Goal: Information Seeking & Learning: Learn about a topic

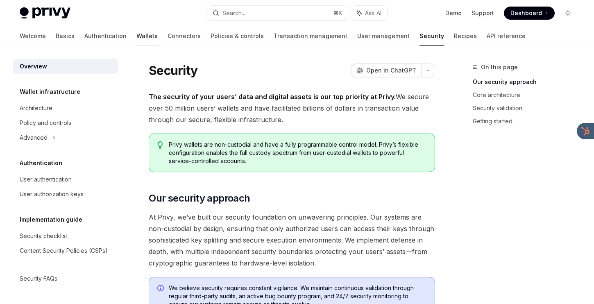
click at [136, 36] on link "Wallets" at bounding box center [146, 36] width 21 height 20
type textarea "*"
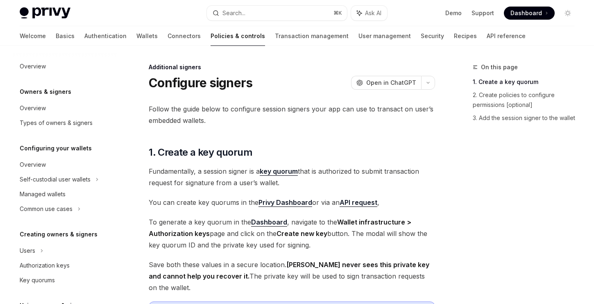
scroll to position [221, 0]
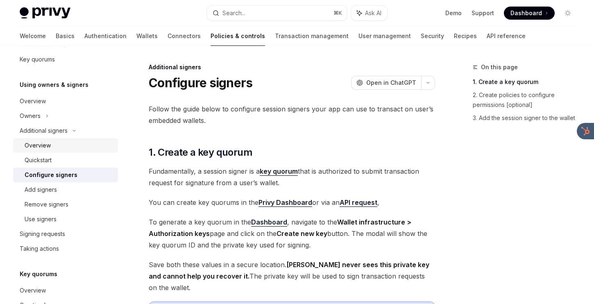
click at [97, 147] on div "Overview" at bounding box center [69, 145] width 88 height 10
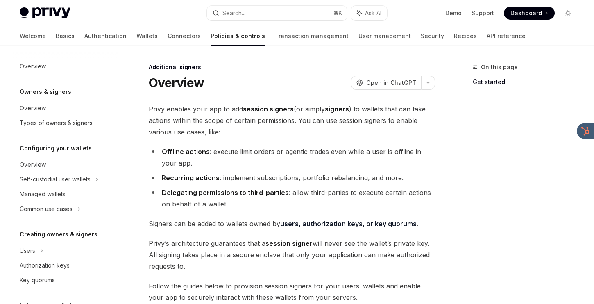
click at [210, 38] on link "Policies & controls" at bounding box center [237, 36] width 54 height 20
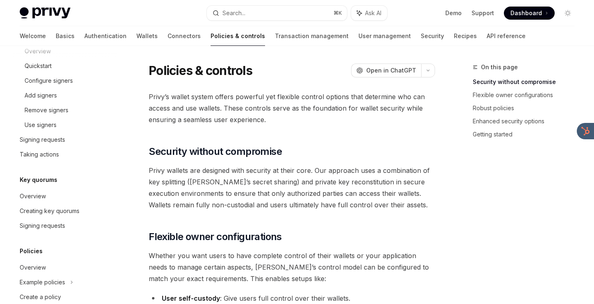
scroll to position [361, 0]
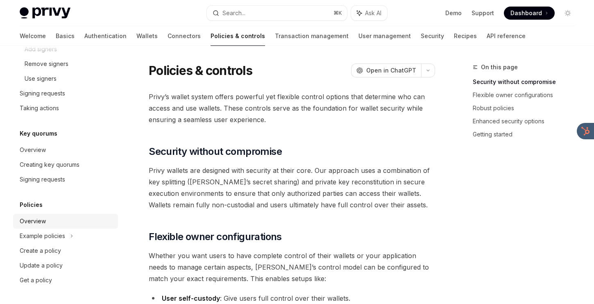
click at [47, 215] on link "Overview" at bounding box center [65, 221] width 105 height 15
type textarea "*"
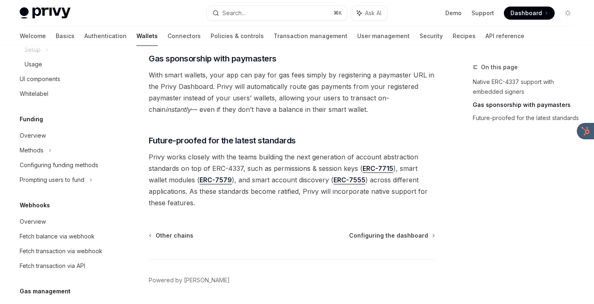
scroll to position [444, 0]
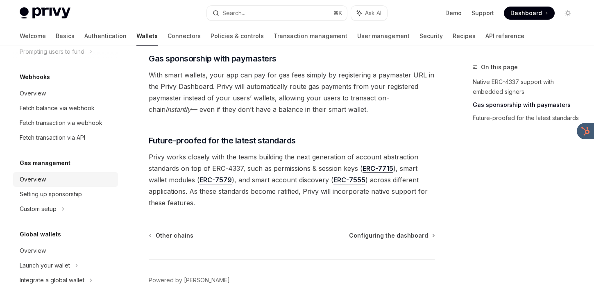
click at [46, 182] on div "Overview" at bounding box center [66, 179] width 93 height 10
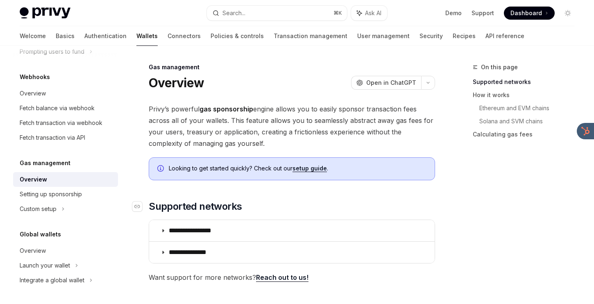
click at [412, 200] on h2 "​ Supported networks" at bounding box center [292, 206] width 286 height 13
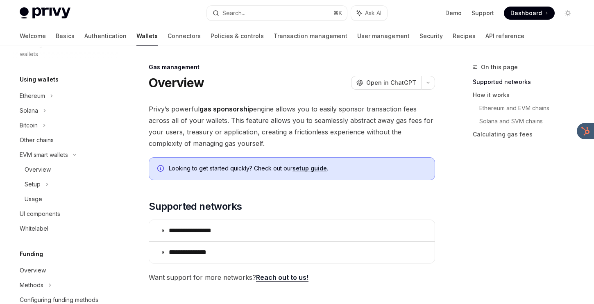
scroll to position [180, 0]
click at [43, 145] on div "Other chains" at bounding box center [37, 141] width 34 height 10
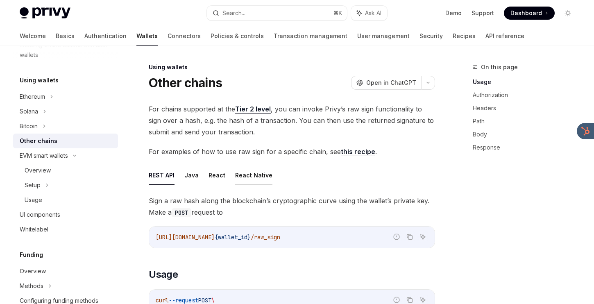
click at [253, 172] on button "React Native" at bounding box center [253, 174] width 37 height 19
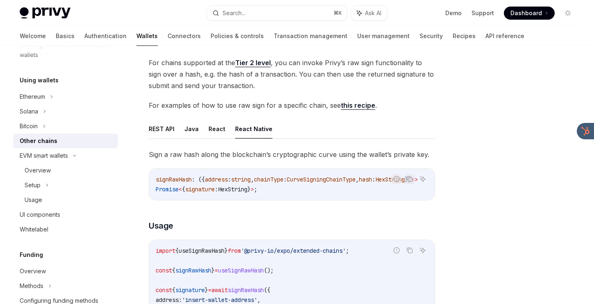
scroll to position [50, 0]
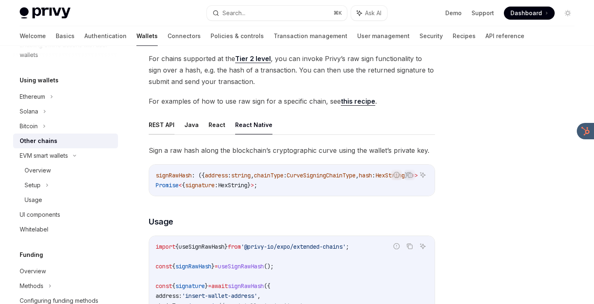
click at [158, 126] on button "REST API" at bounding box center [162, 124] width 26 height 19
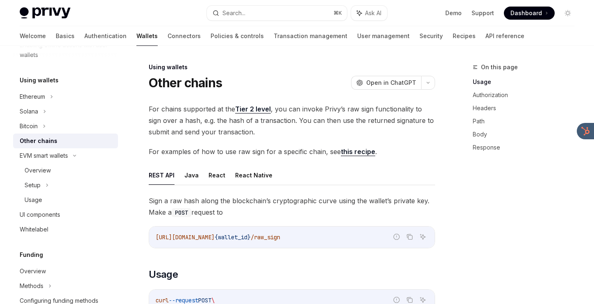
click at [253, 110] on link "Tier 2 level" at bounding box center [253, 109] width 36 height 9
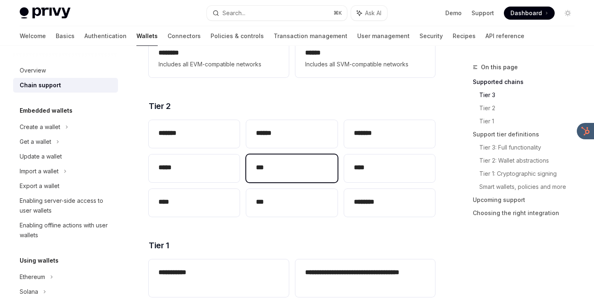
click at [267, 160] on div "***" at bounding box center [291, 168] width 91 height 28
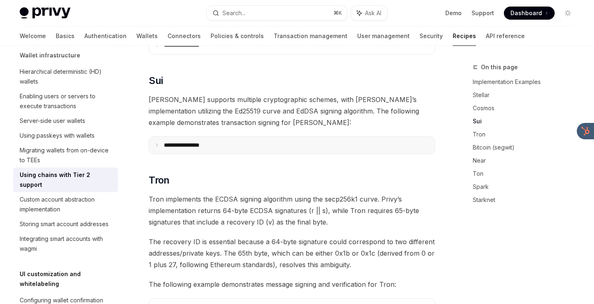
click at [247, 137] on summary "**********" at bounding box center [291, 145] width 285 height 17
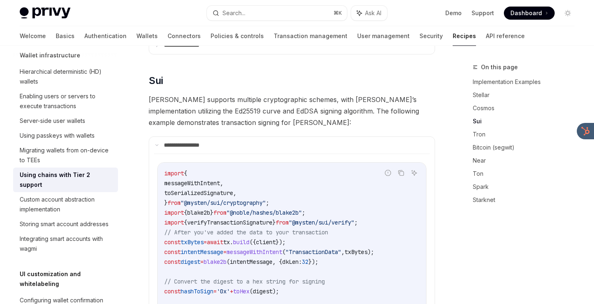
click at [317, 219] on span ""@mysten/sui/verify"" at bounding box center [322, 222] width 66 height 7
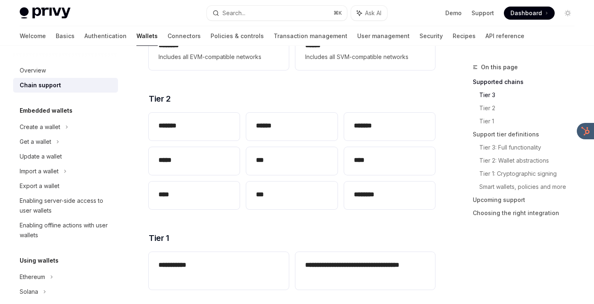
scroll to position [168, 0]
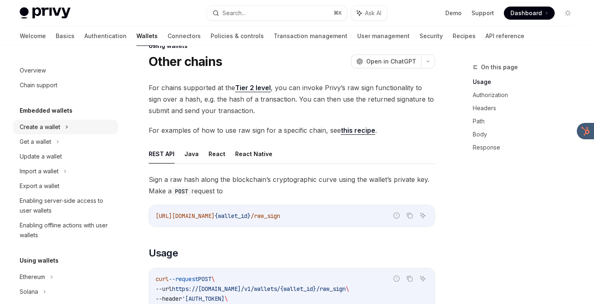
click at [37, 126] on div "Create a wallet" at bounding box center [40, 127] width 41 height 10
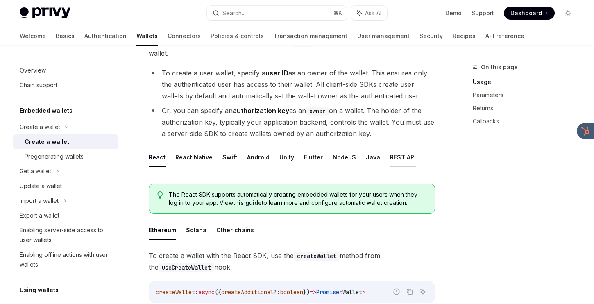
scroll to position [92, 0]
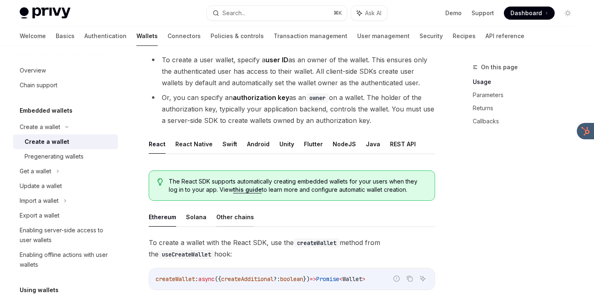
click at [216, 214] on button "Other chains" at bounding box center [235, 216] width 38 height 19
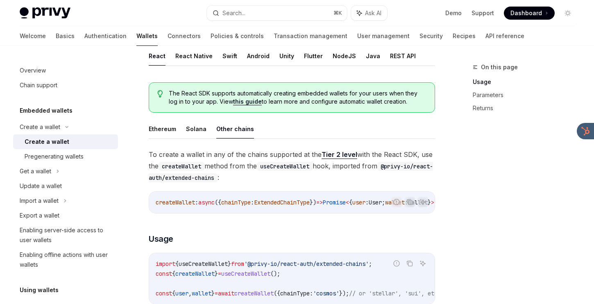
scroll to position [166, 0]
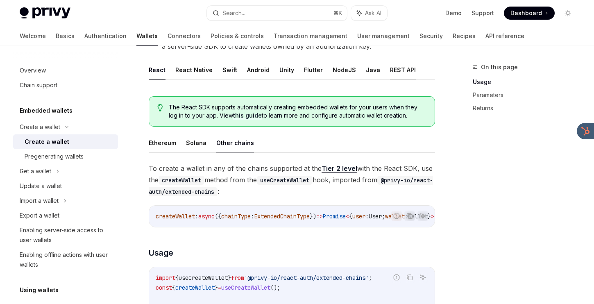
click at [390, 66] on button "REST API" at bounding box center [403, 69] width 26 height 19
type textarea "*"
